Goal: Check status: Check status

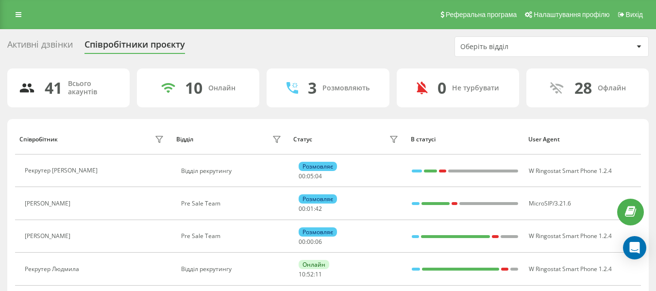
click at [555, 56] on div "Оберіть відділ" at bounding box center [551, 46] width 194 height 20
click at [553, 55] on div "Оберіть відділ" at bounding box center [551, 46] width 193 height 19
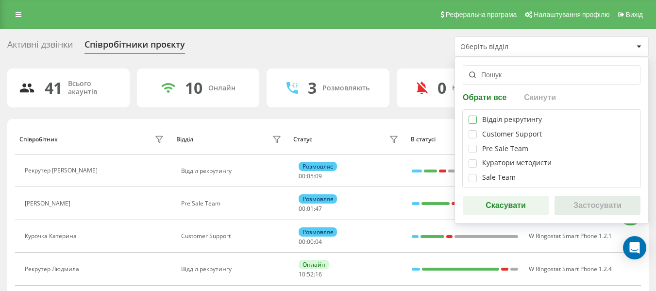
click at [471, 115] on label at bounding box center [472, 115] width 8 height 0
checkbox input "true"
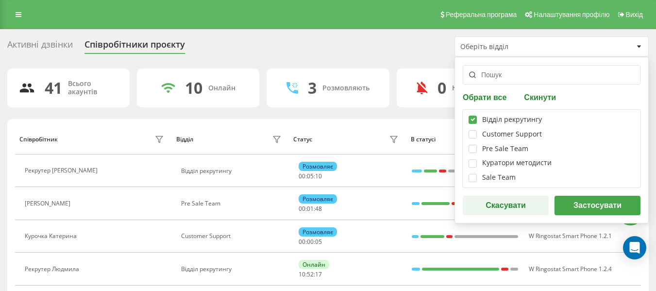
click at [557, 206] on button "Застосувати" at bounding box center [597, 205] width 86 height 19
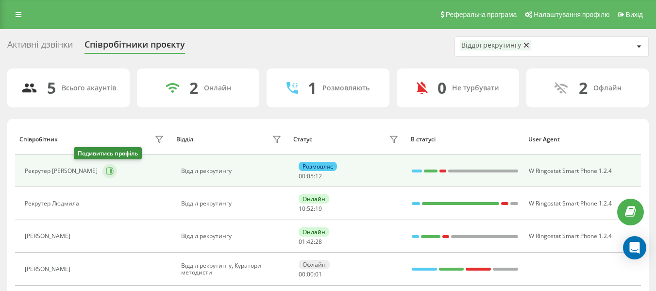
click at [106, 167] on icon at bounding box center [110, 171] width 8 height 8
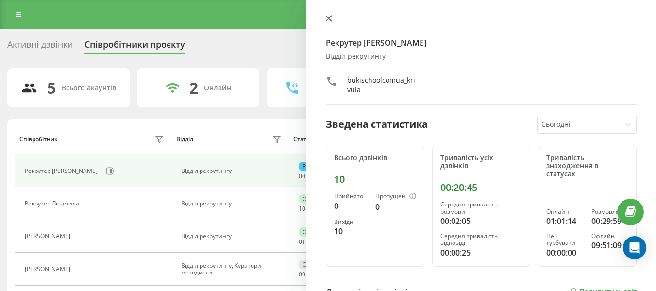
click at [330, 20] on icon at bounding box center [329, 19] width 6 height 6
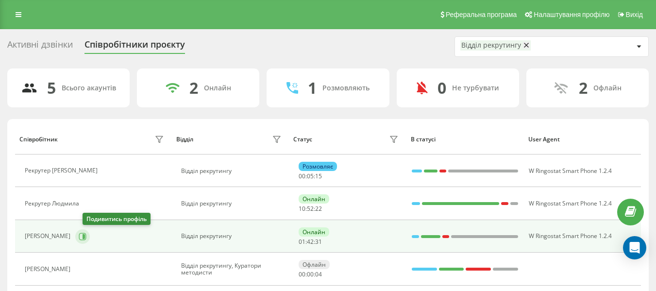
click at [90, 233] on button at bounding box center [82, 236] width 15 height 15
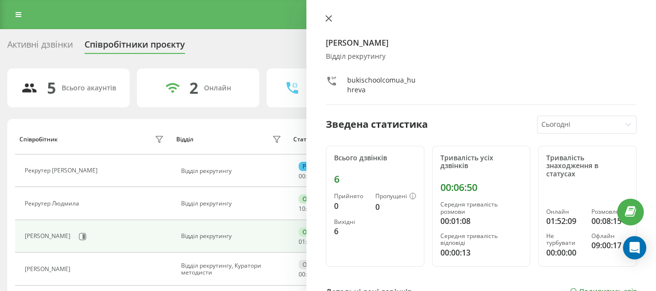
click at [328, 18] on icon at bounding box center [328, 18] width 7 height 7
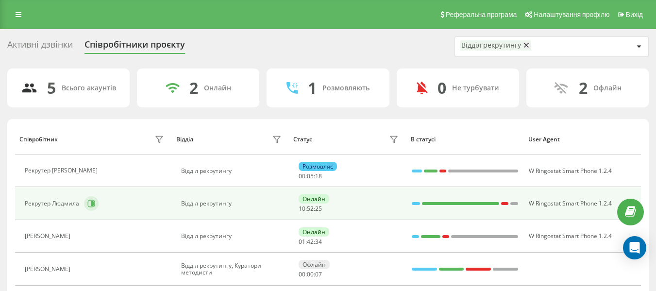
click at [93, 201] on icon at bounding box center [91, 203] width 8 height 8
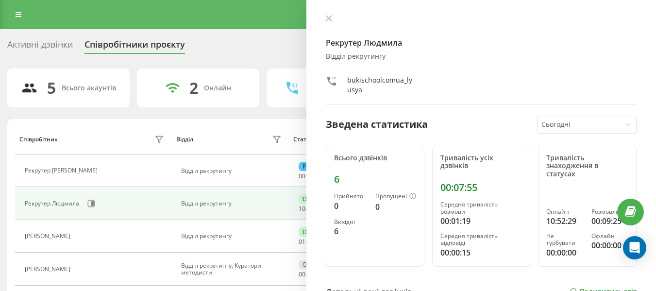
click at [322, 17] on div "Рекрутер Людмила Відділ рекрутингу bukischoolcomua_lyusya Зведена статистика Сь…" at bounding box center [480, 145] width 349 height 291
click at [324, 17] on button at bounding box center [328, 19] width 13 height 9
